Goal: Check status

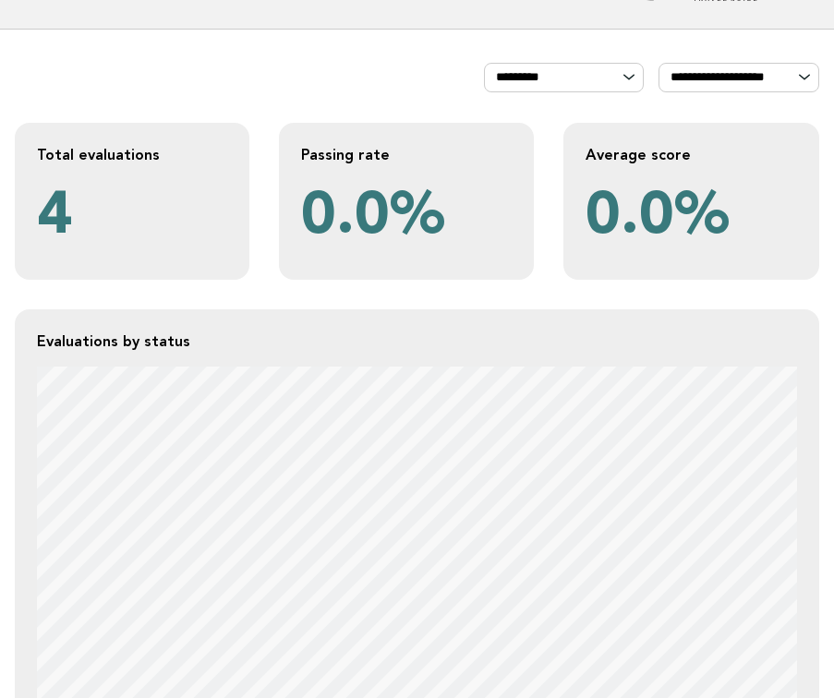
scroll to position [6, 0]
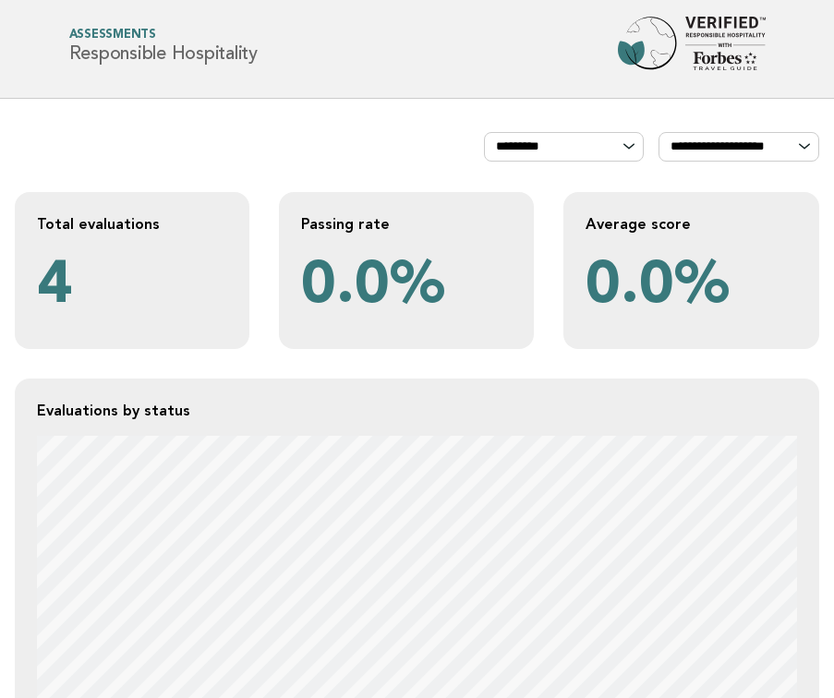
click at [641, 409] on h2 "Evaluations by status" at bounding box center [417, 410] width 760 height 19
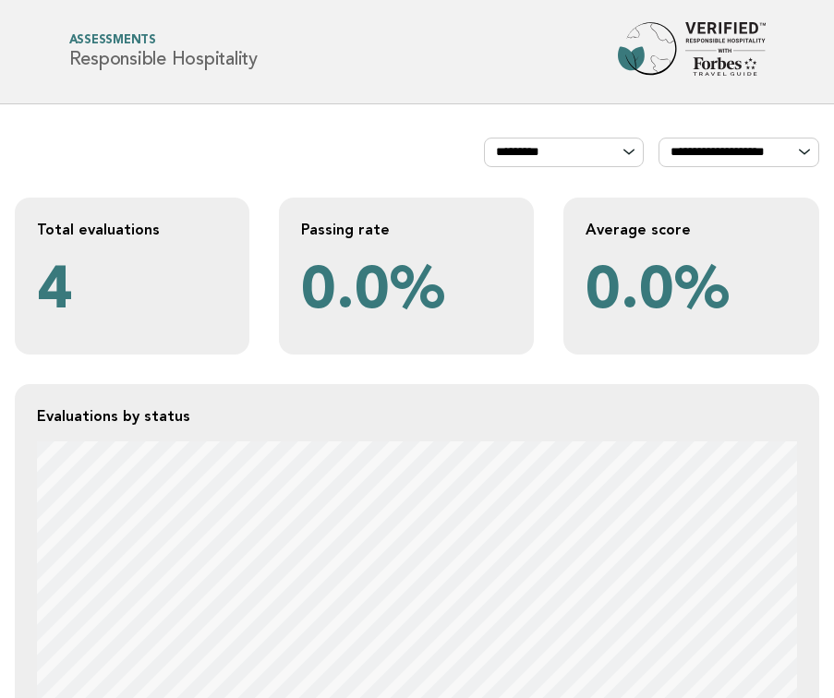
scroll to position [6, 0]
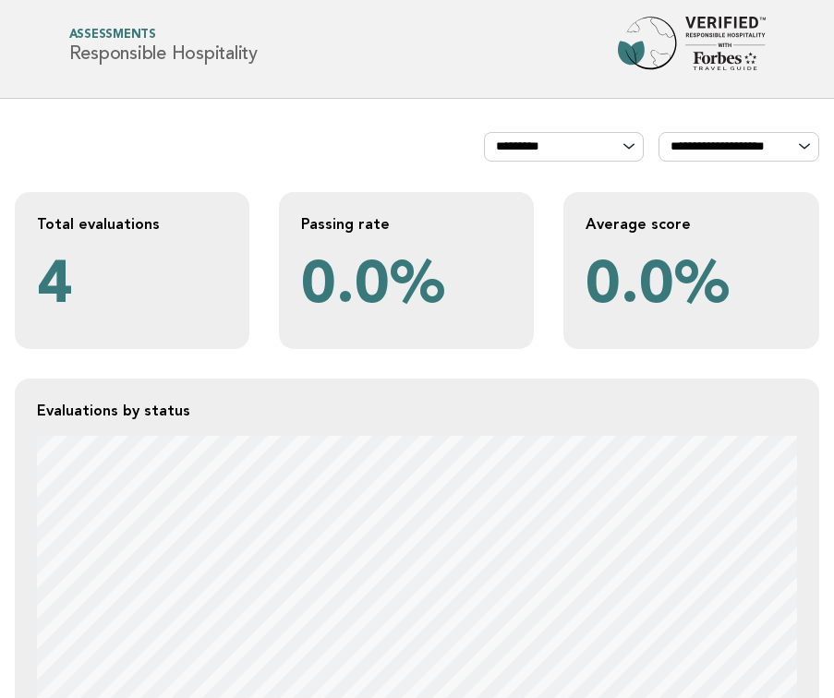
click at [802, 223] on div "Average score 0.0%" at bounding box center [691, 270] width 256 height 157
click at [508, 379] on div "Evaluations by status" at bounding box center [417, 584] width 804 height 411
